Goal: Find specific page/section: Find specific page/section

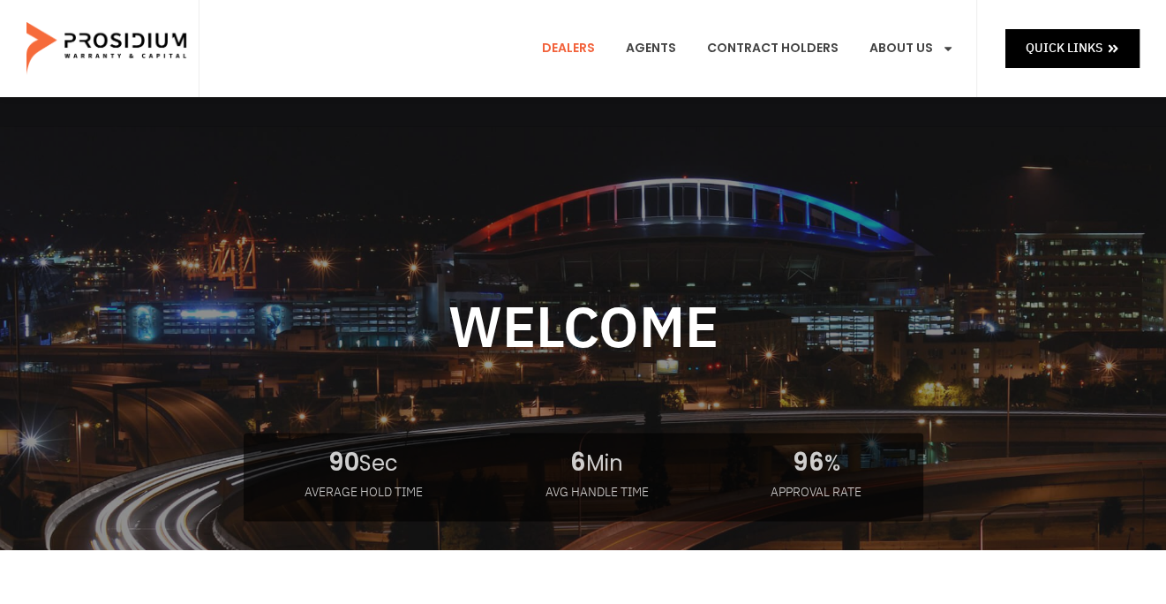
click at [573, 48] on link "Dealers" at bounding box center [568, 48] width 79 height 65
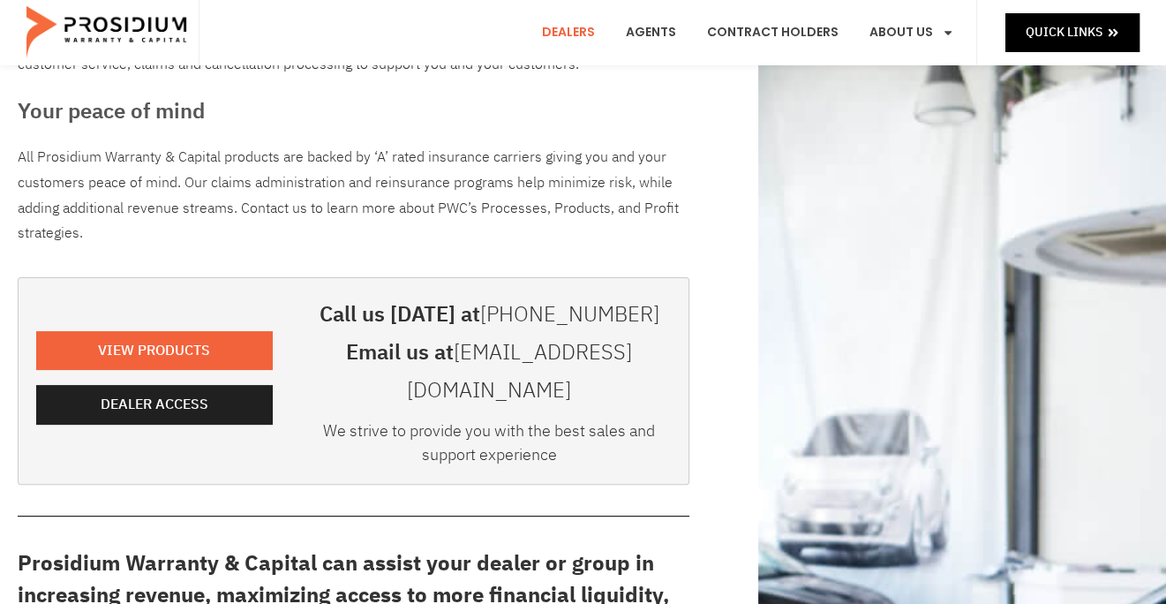
click at [189, 407] on div "View Products Dealer Access" at bounding box center [154, 381] width 254 height 189
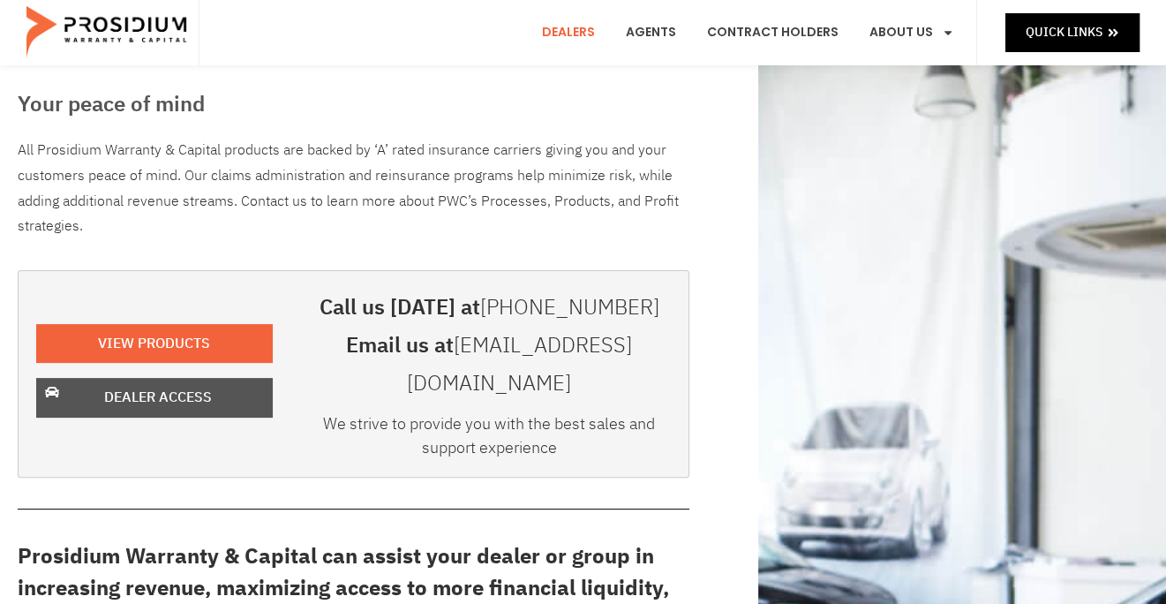
click at [198, 385] on span "Dealer Access" at bounding box center [158, 398] width 108 height 26
